Goal: Information Seeking & Learning: Find specific fact

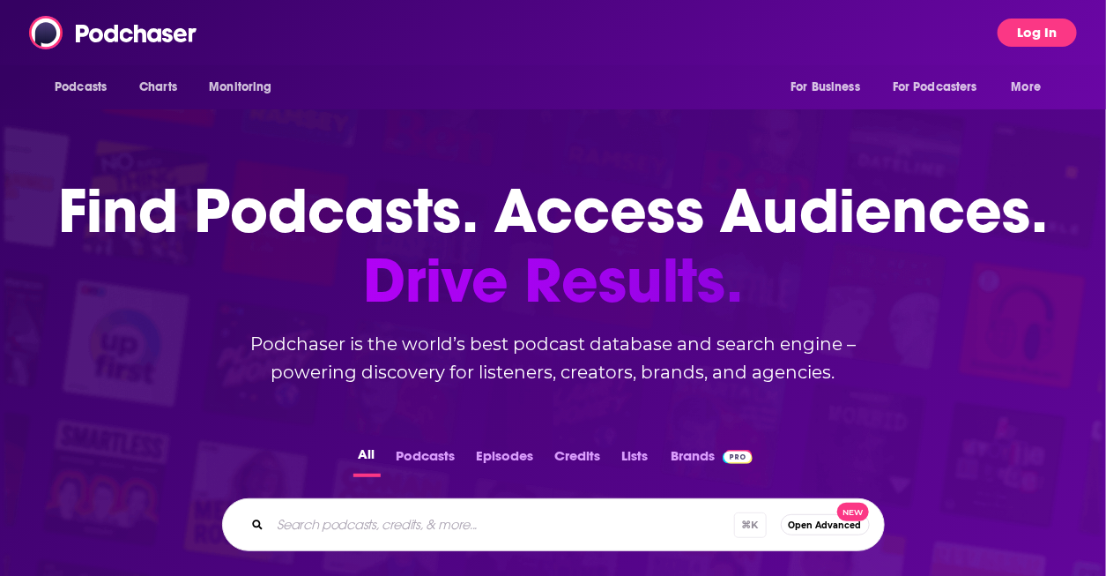
click at [1058, 33] on button "Log In" at bounding box center [1037, 33] width 79 height 28
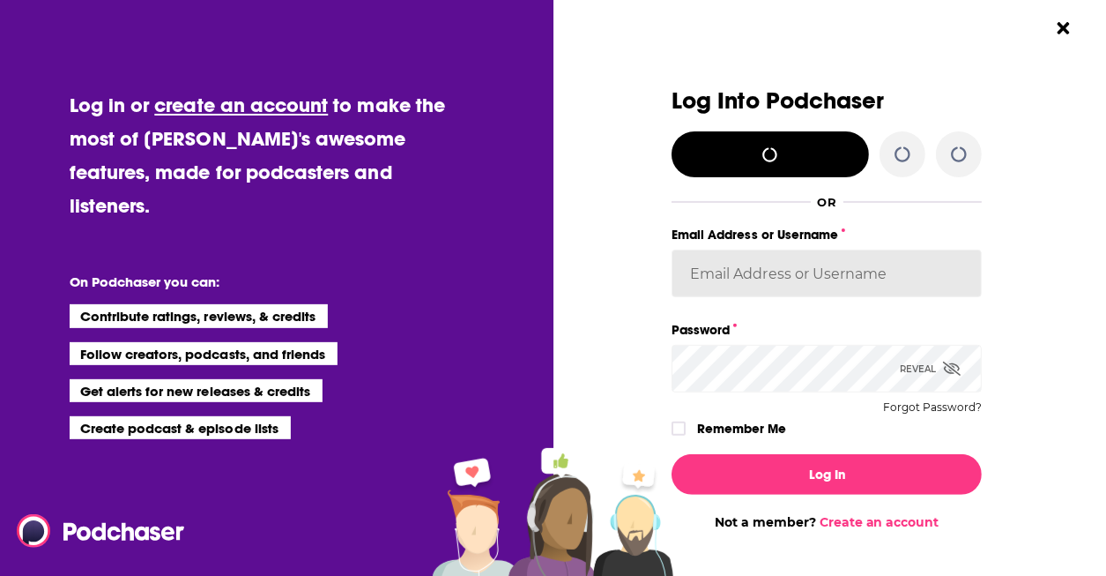
type input "[PERSON_NAME]"
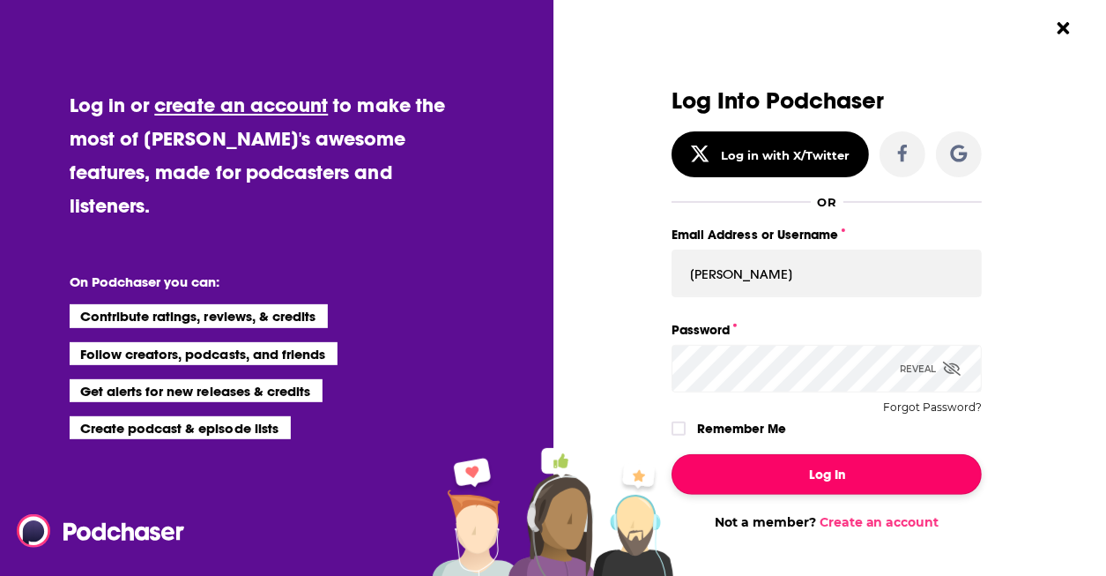
click at [796, 469] on button "Log In" at bounding box center [827, 474] width 310 height 41
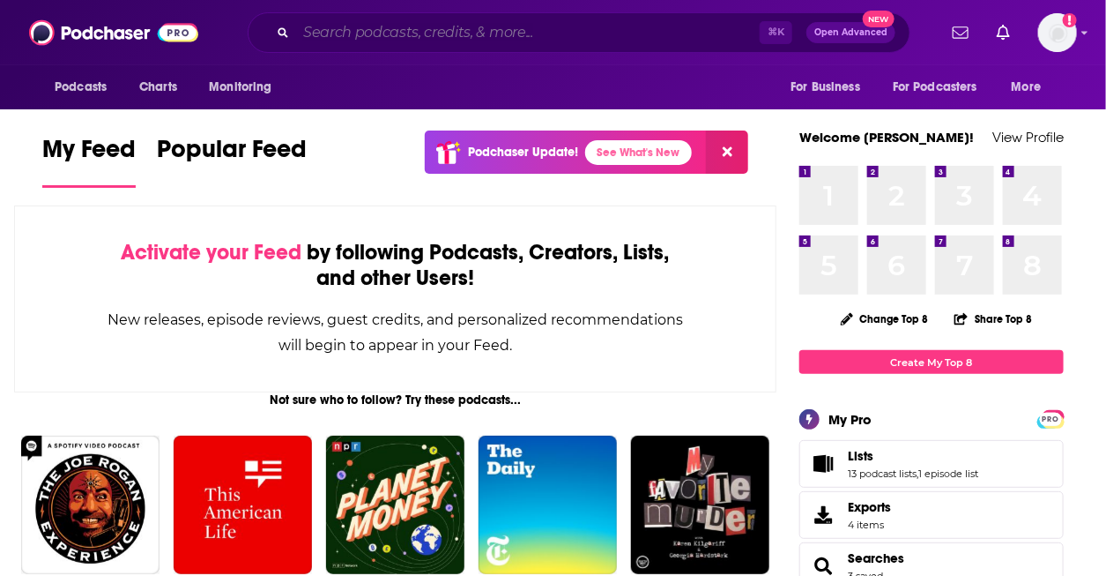
click at [358, 32] on input "Search podcasts, credits, & more..." at bounding box center [528, 33] width 464 height 28
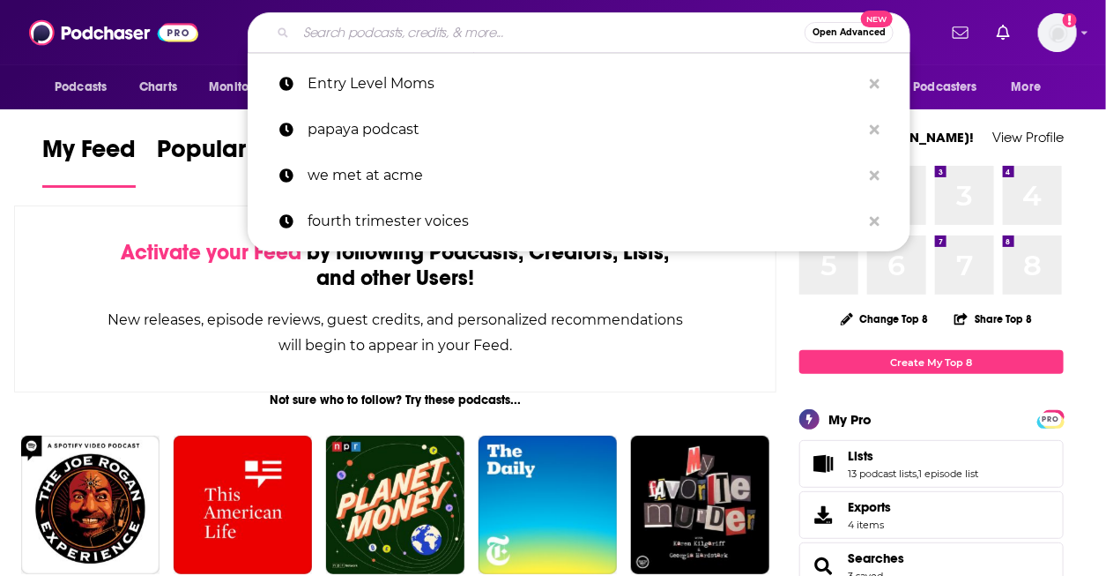
paste input "Experience Motherhood"
type input "Experience Motherhood"
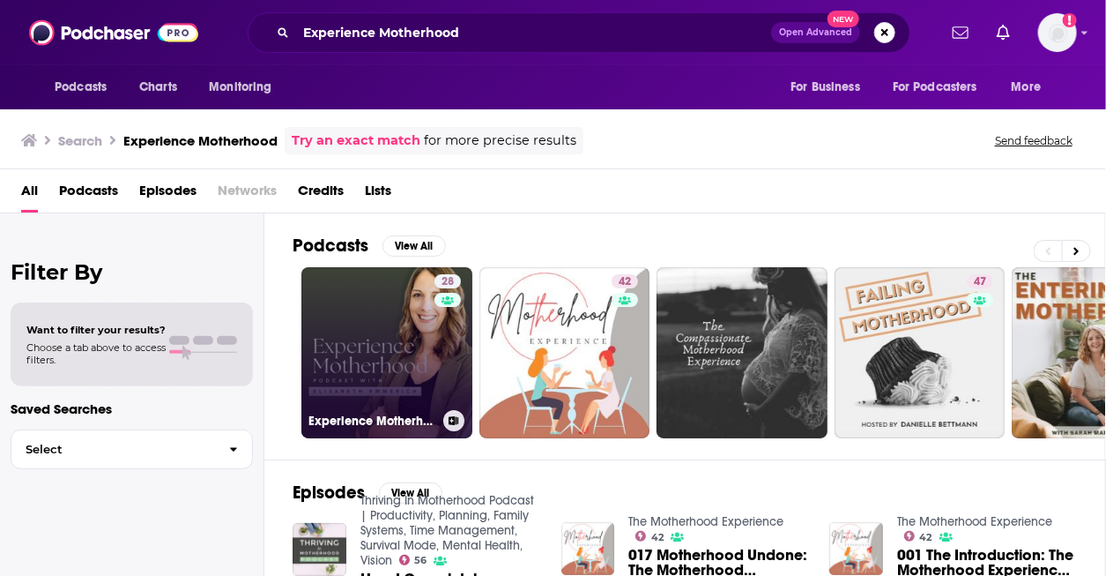
click at [382, 360] on link "28 Experience Motherhood" at bounding box center [386, 352] width 171 height 171
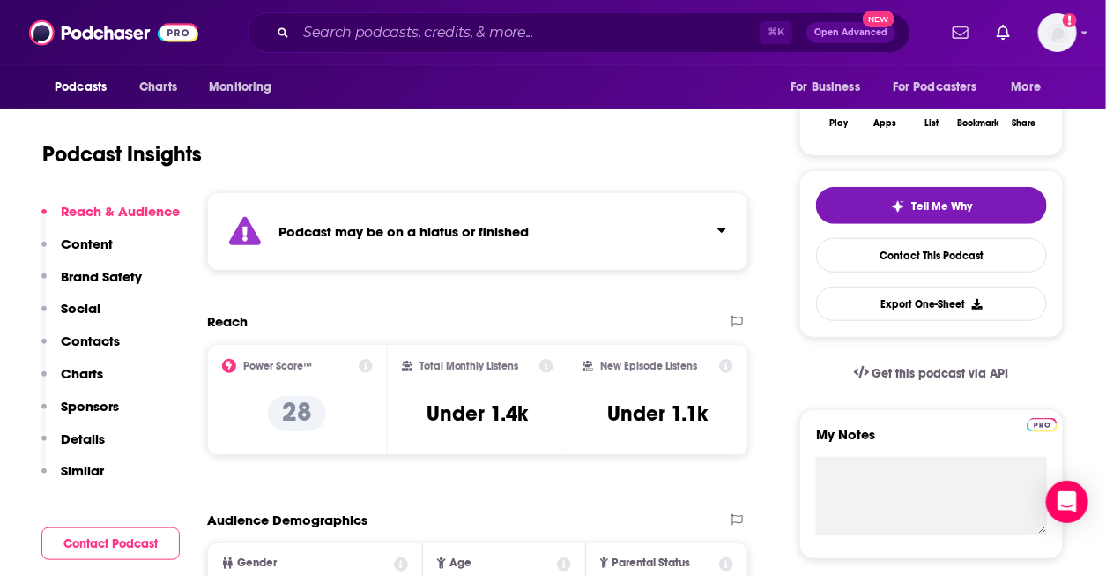
scroll to position [307, 0]
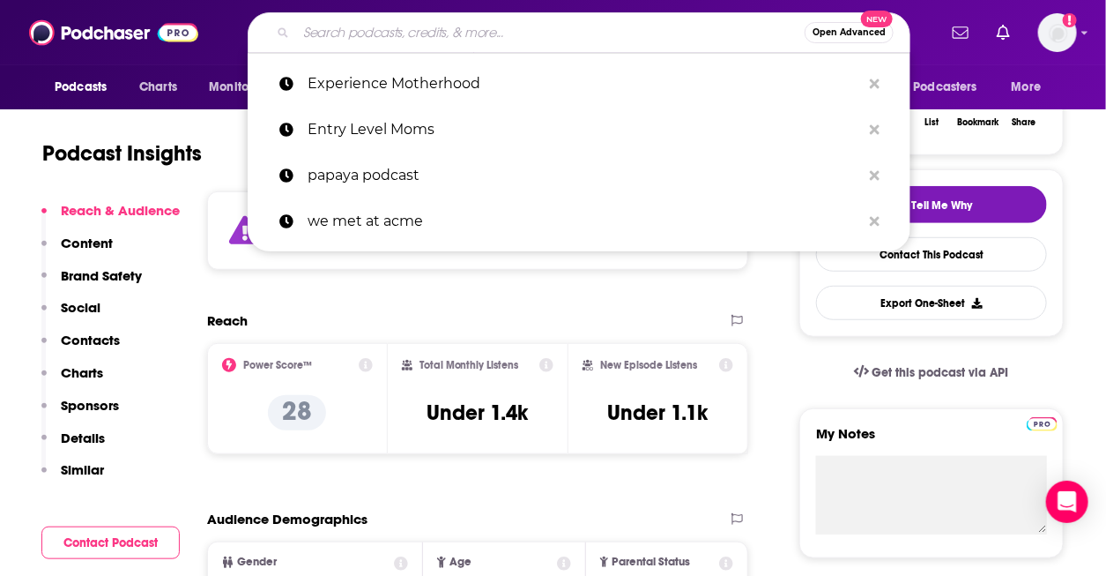
click at [397, 22] on input "Search podcasts, credits, & more..." at bounding box center [550, 33] width 509 height 28
paste input "Entry Level Moms"
type input "Entry Level Moms"
